Goal: Transaction & Acquisition: Purchase product/service

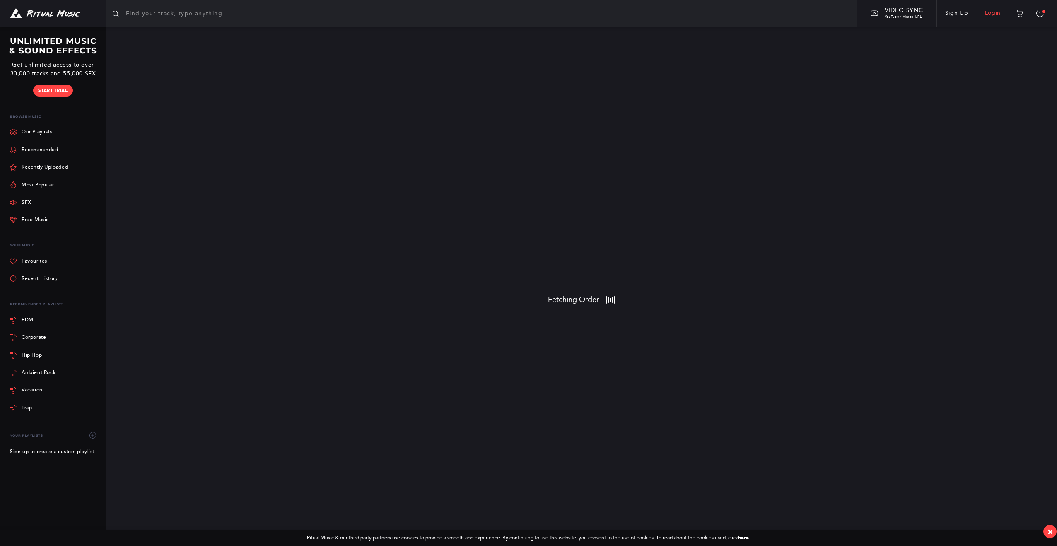
click at [996, 11] on link "Login" at bounding box center [993, 13] width 33 height 23
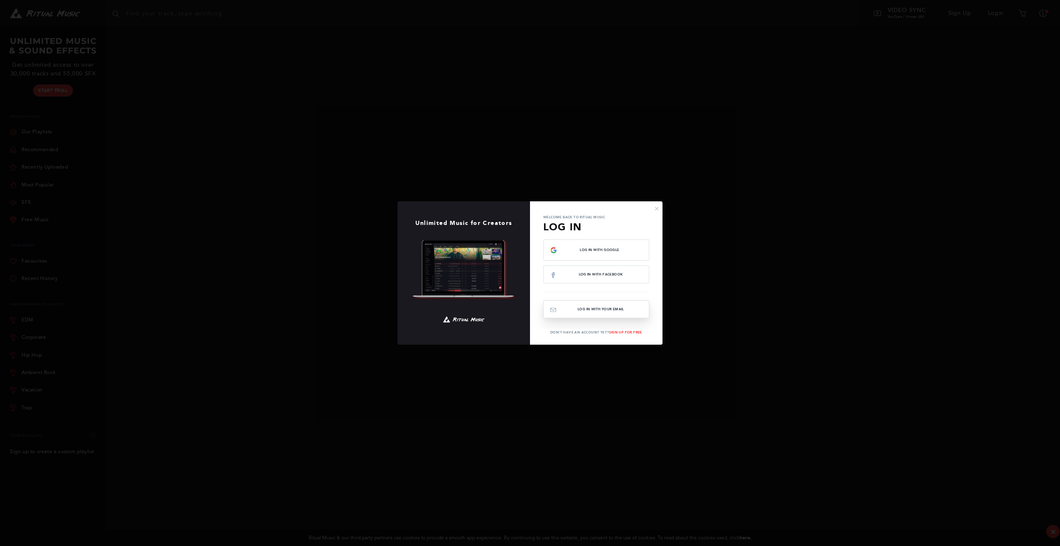
click at [608, 309] on button "Log In with your email" at bounding box center [596, 309] width 106 height 18
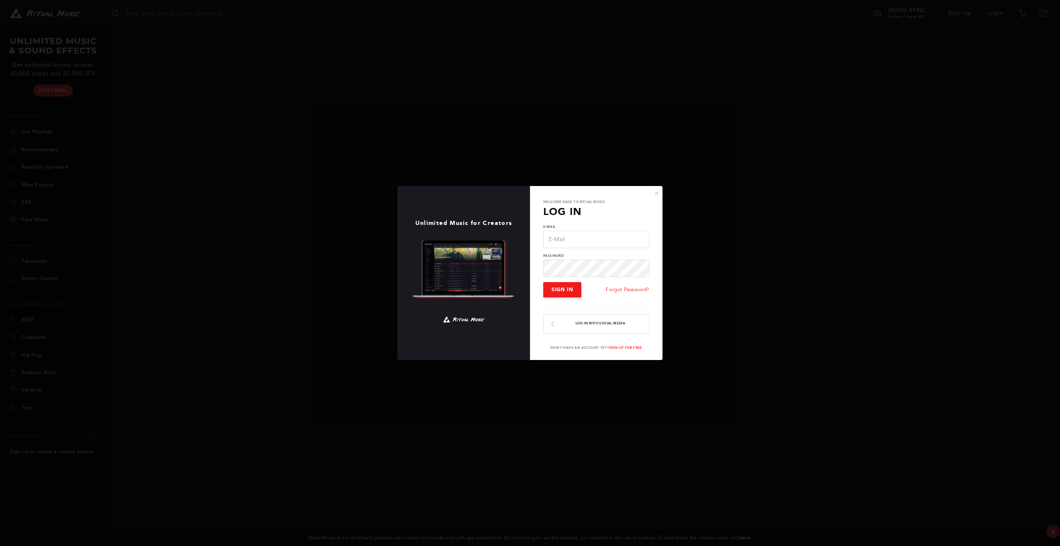
type input "[EMAIL_ADDRESS][DOMAIN_NAME]"
click at [567, 288] on span "Sign In" at bounding box center [563, 290] width 22 height 6
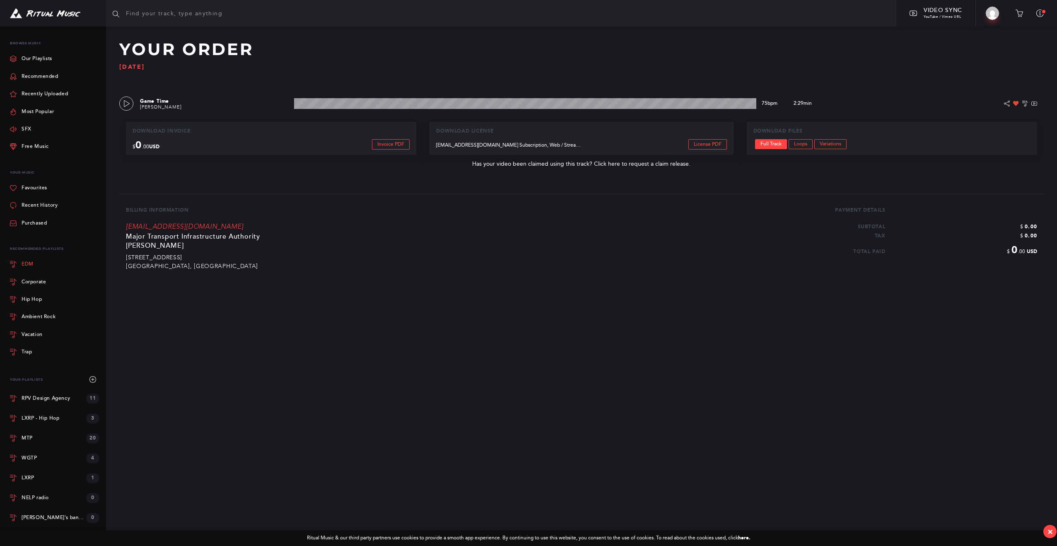
click at [30, 258] on link "EDM" at bounding box center [54, 264] width 89 height 17
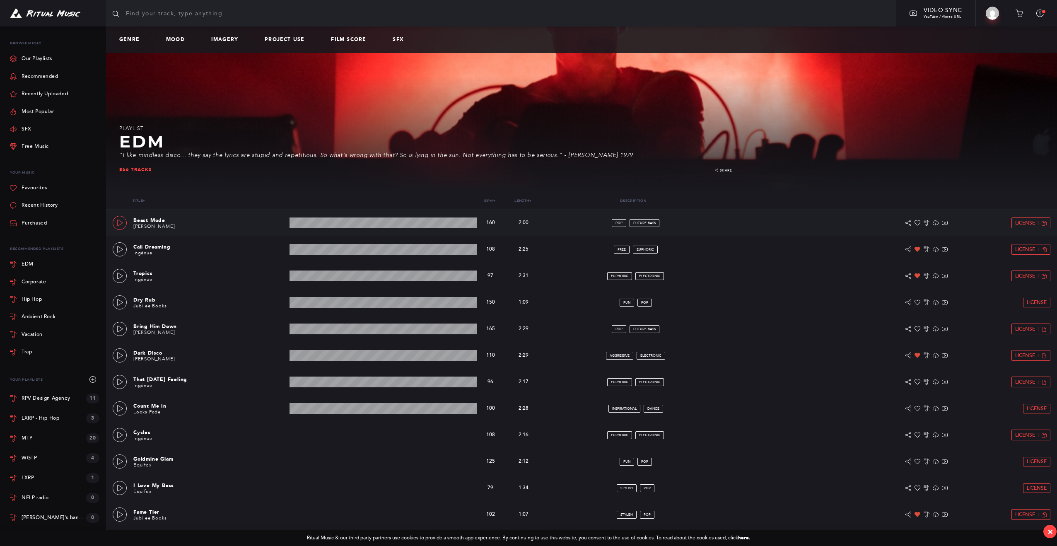
click at [119, 222] on icon at bounding box center [120, 223] width 7 height 7
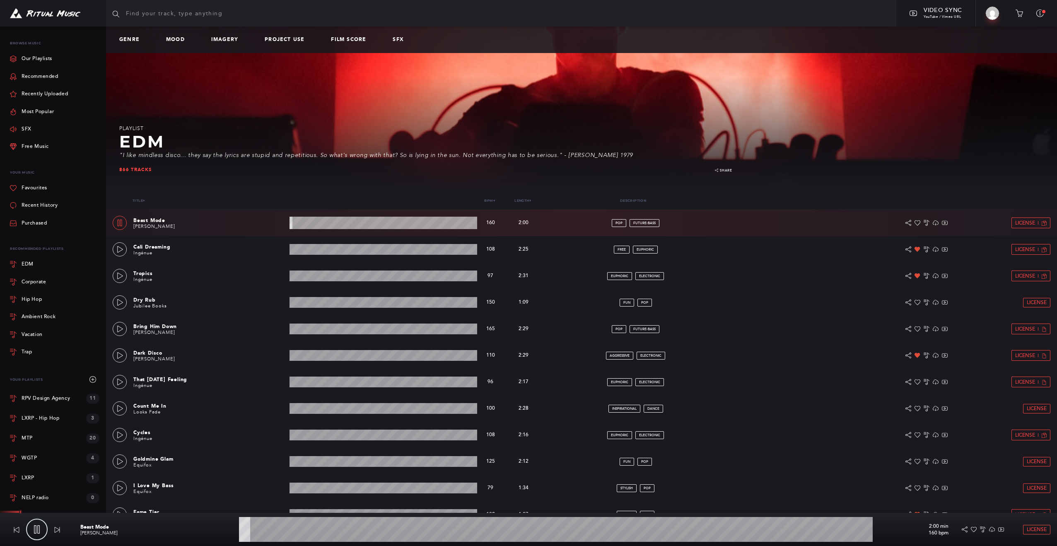
click at [639, 528] on wave at bounding box center [556, 529] width 634 height 25
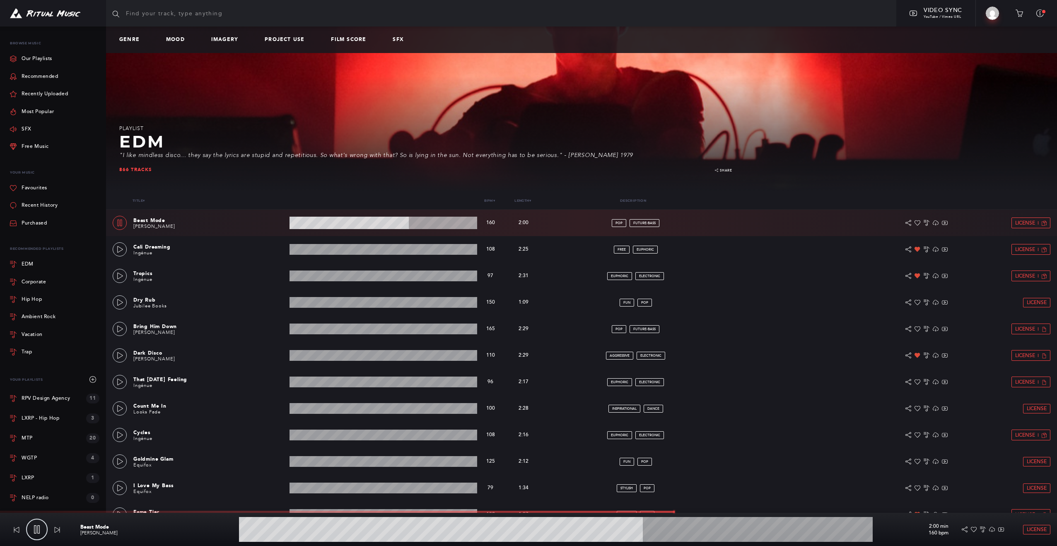
click at [660, 530] on wave at bounding box center [556, 529] width 634 height 25
click at [299, 532] on wave at bounding box center [556, 529] width 634 height 25
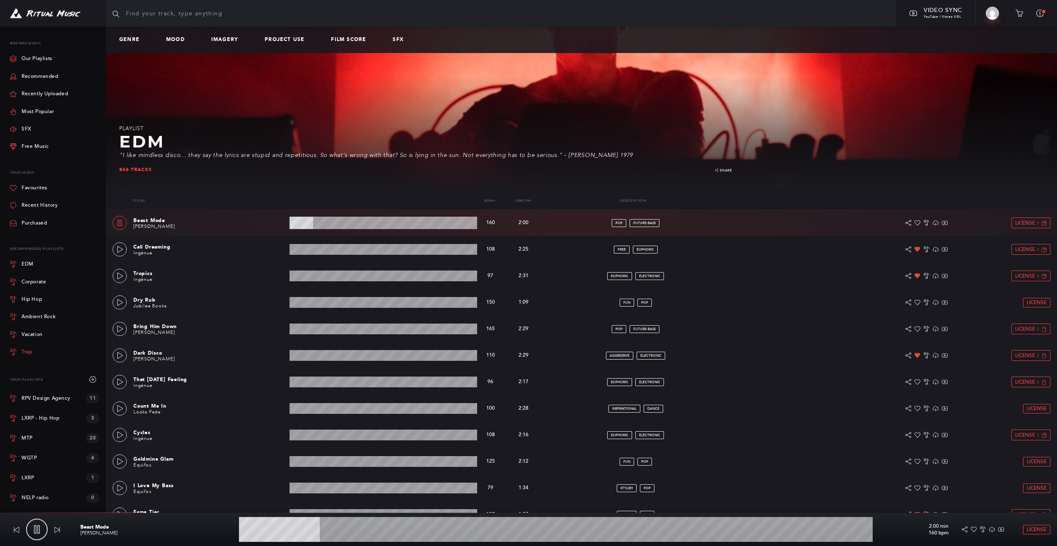
click at [29, 352] on div "Trap" at bounding box center [27, 352] width 10 height 5
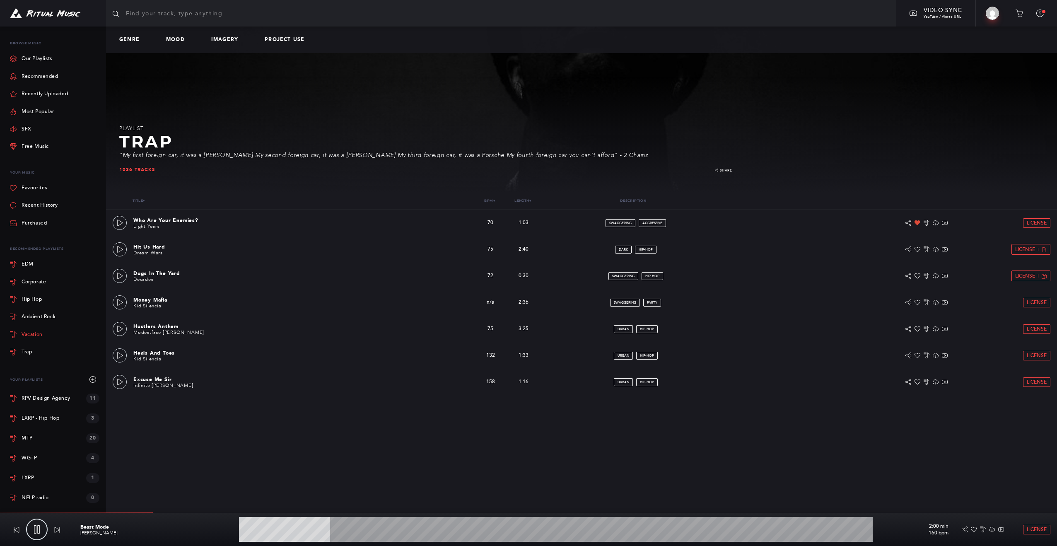
click at [32, 334] on div "Vacation" at bounding box center [32, 334] width 21 height 5
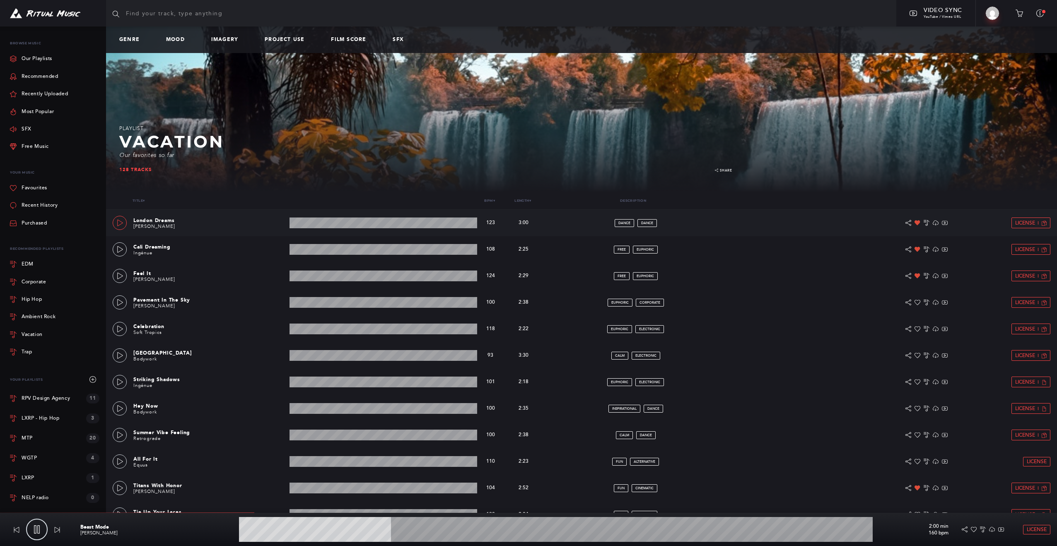
click at [120, 218] on link at bounding box center [120, 223] width 14 height 14
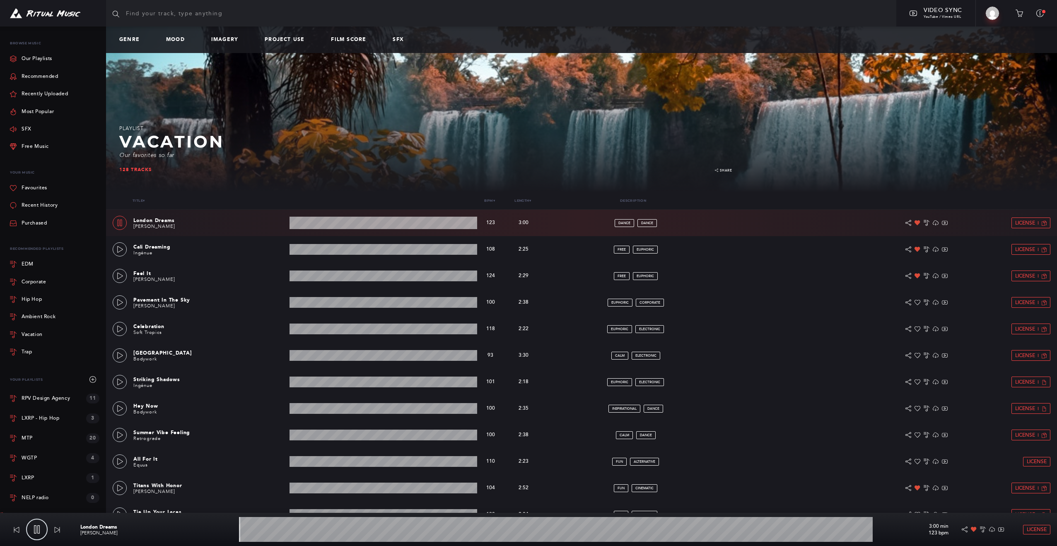
click at [324, 224] on wave at bounding box center [384, 223] width 188 height 12
click at [371, 223] on wave at bounding box center [384, 223] width 188 height 12
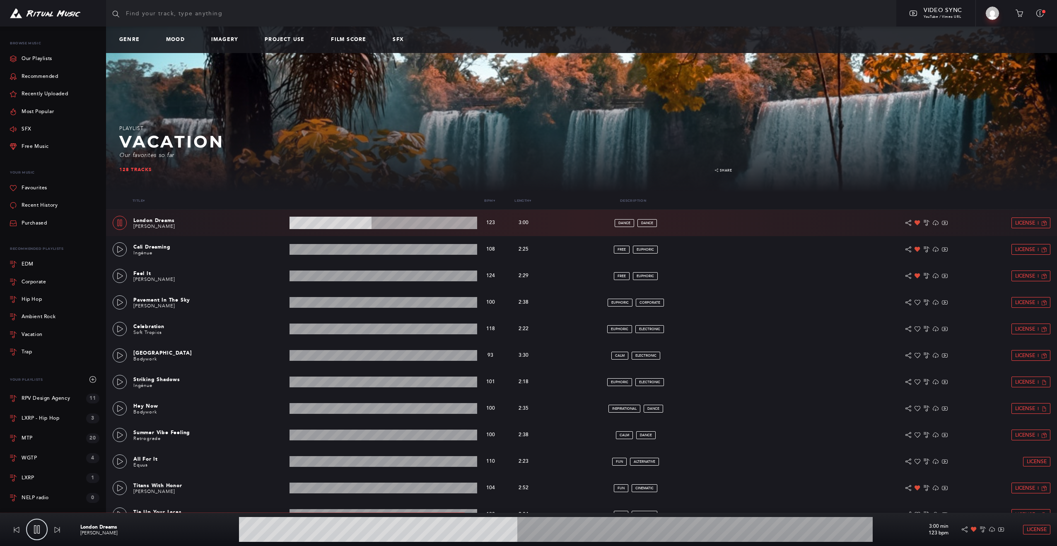
click at [426, 223] on wave at bounding box center [384, 223] width 188 height 12
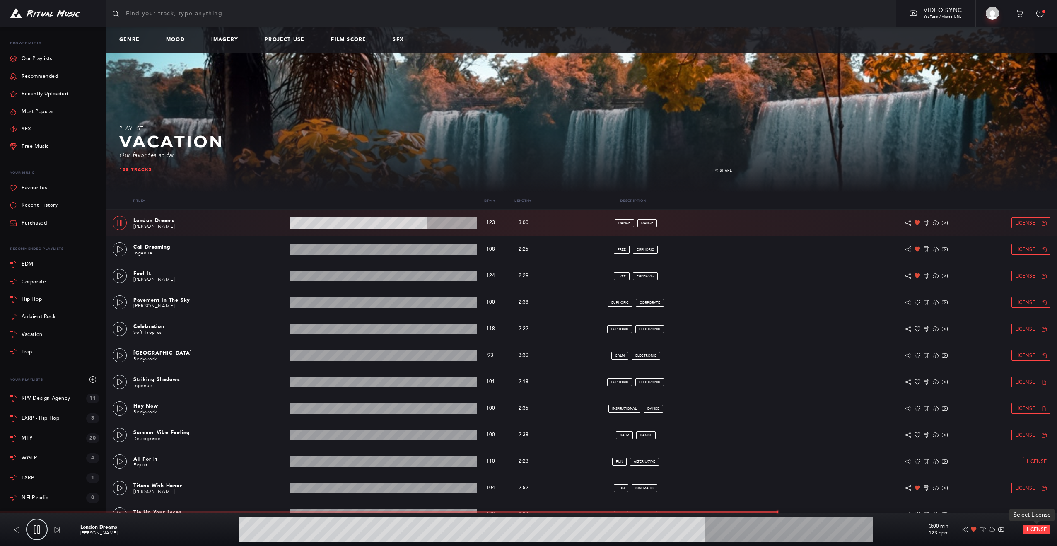
click at [1034, 528] on span "License" at bounding box center [1037, 529] width 20 height 5
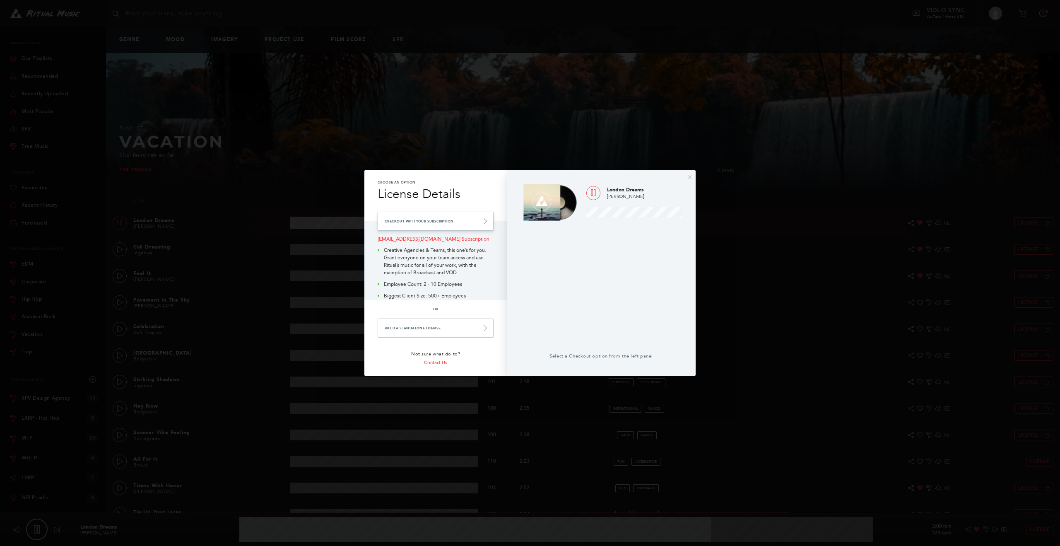
click at [421, 219] on link "Checkout with your Subscription" at bounding box center [436, 221] width 116 height 19
click at [439, 220] on link "Checkout with your Subscription" at bounding box center [436, 221] width 116 height 19
click at [434, 221] on link "Checkout with your Subscription" at bounding box center [436, 221] width 116 height 19
click at [435, 216] on link "Checkout with your Subscription" at bounding box center [436, 221] width 116 height 19
click at [431, 219] on link "Checkout with your Subscription" at bounding box center [436, 221] width 116 height 19
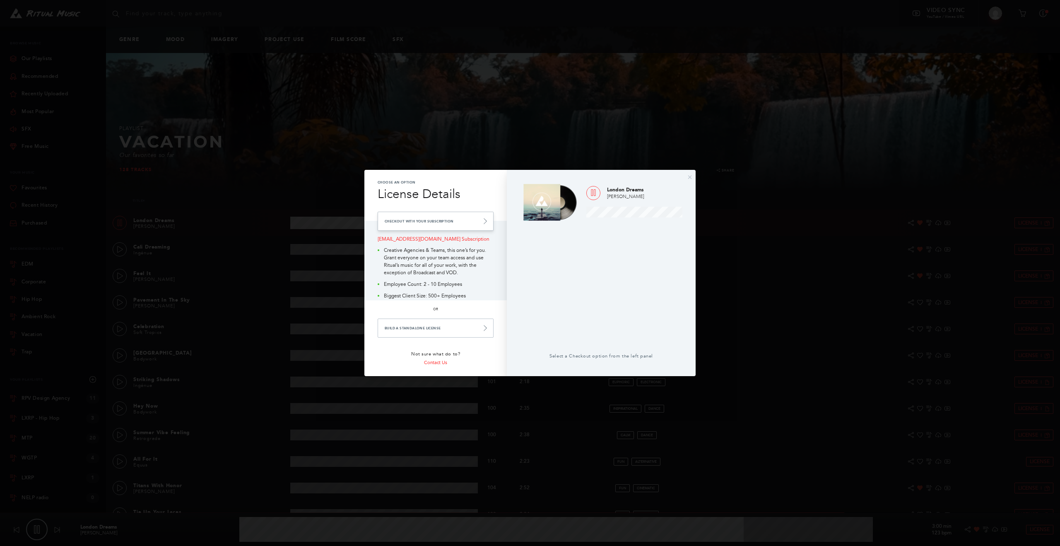
click at [432, 219] on link "Checkout with your Subscription" at bounding box center [436, 221] width 116 height 19
click at [418, 222] on link "Checkout with your Subscription" at bounding box center [436, 221] width 116 height 19
click at [439, 327] on link "Build a Standalone License" at bounding box center [436, 327] width 116 height 19
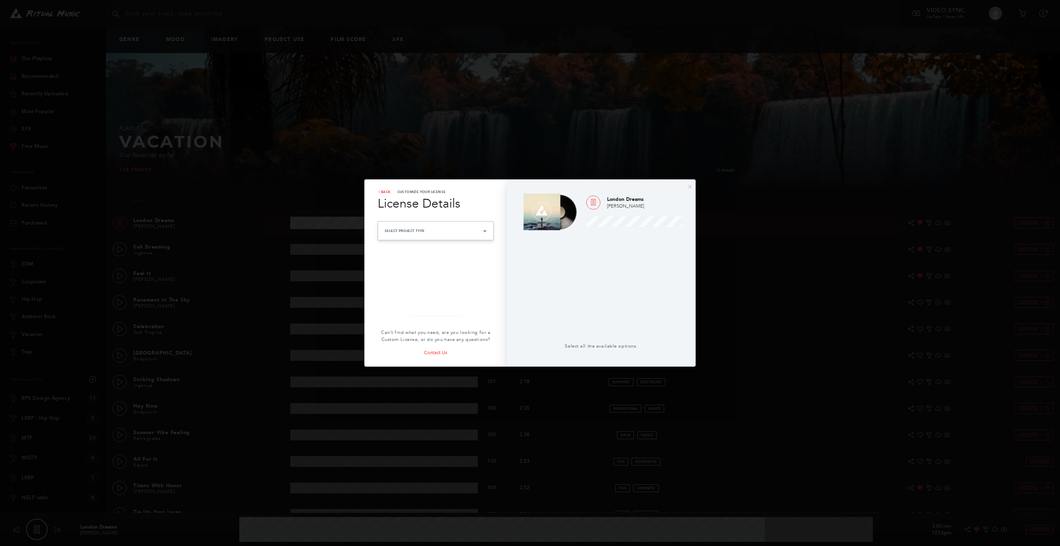
click at [439, 230] on div "Select Project Type Advertising Paid advertising or social boosting campaigns B…" at bounding box center [436, 230] width 116 height 19
click at [493, 194] on h3 "License Details" at bounding box center [436, 203] width 116 height 19
click at [385, 190] on link "back" at bounding box center [384, 191] width 13 height 5
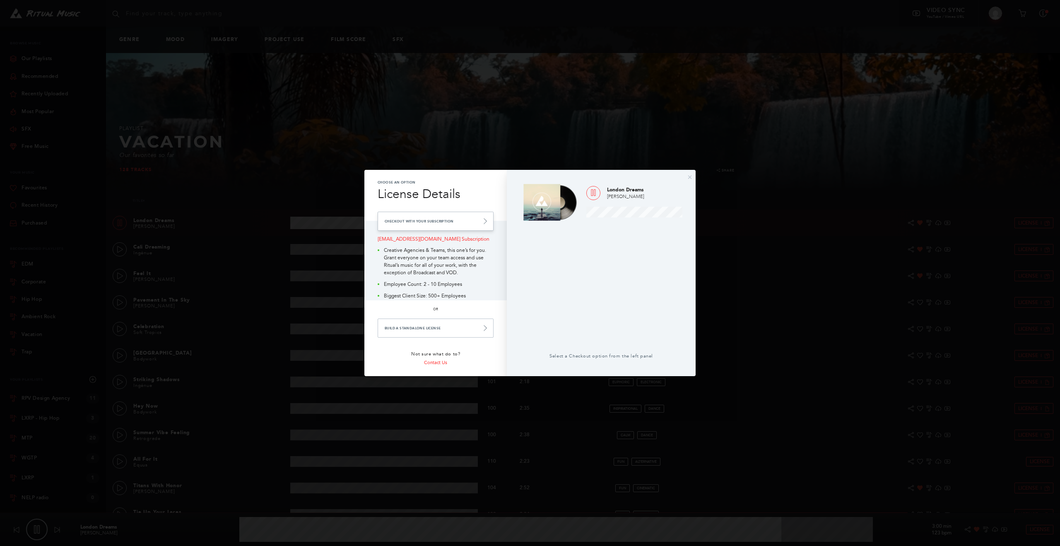
click at [422, 222] on link "Checkout with your Subscription" at bounding box center [436, 221] width 116 height 19
click at [478, 221] on link "Checkout with your Subscription" at bounding box center [436, 221] width 116 height 19
click at [463, 221] on link "Checkout with your Subscription" at bounding box center [436, 221] width 116 height 19
click at [435, 221] on link "Checkout with your Subscription" at bounding box center [436, 221] width 116 height 19
click at [426, 221] on link "Checkout with your Subscription" at bounding box center [436, 221] width 116 height 19
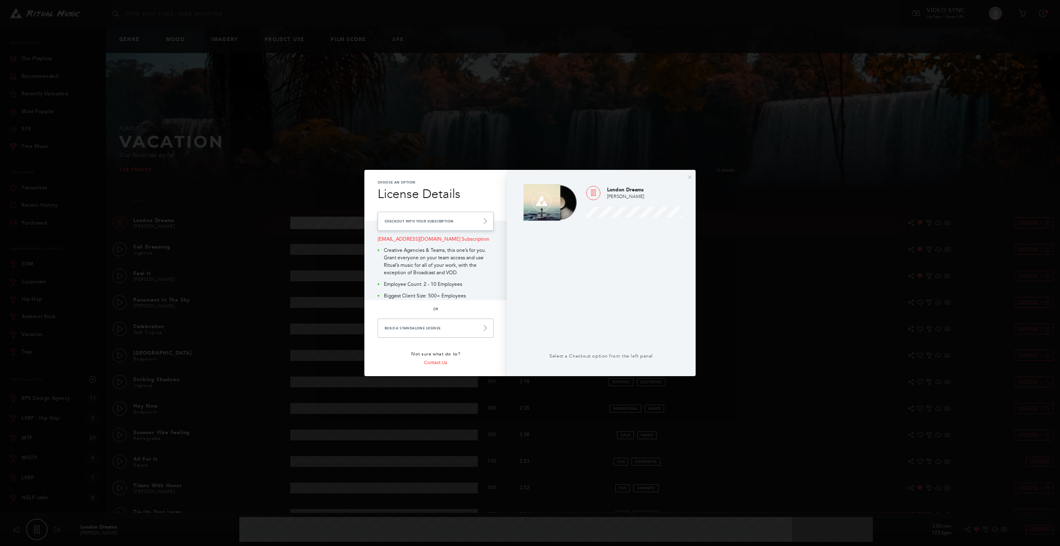
click at [426, 221] on link "Checkout with your Subscription" at bounding box center [436, 221] width 116 height 19
type input "88.03"
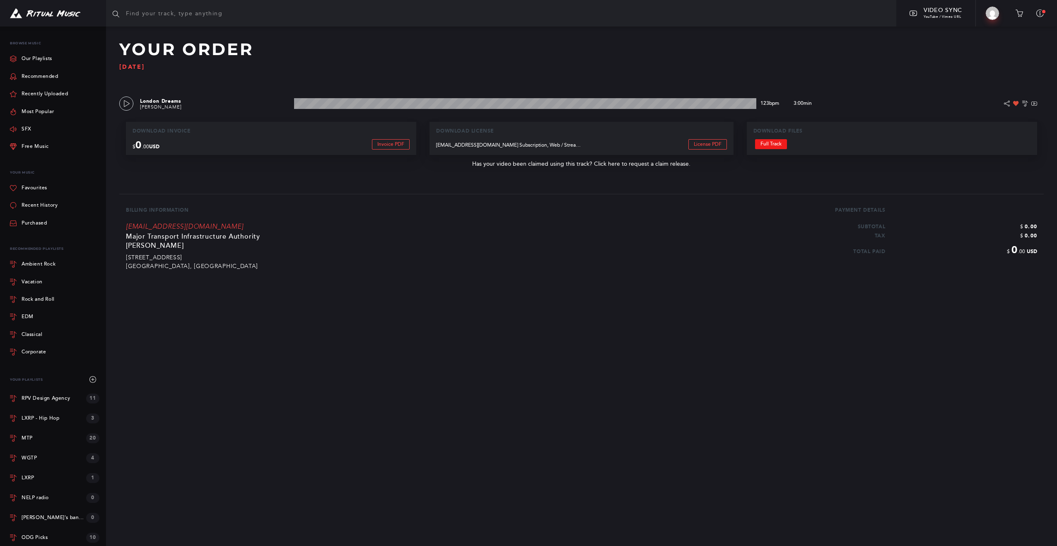
click at [777, 142] on link "Full Track" at bounding box center [771, 144] width 32 height 10
